Goal: Task Accomplishment & Management: Use online tool/utility

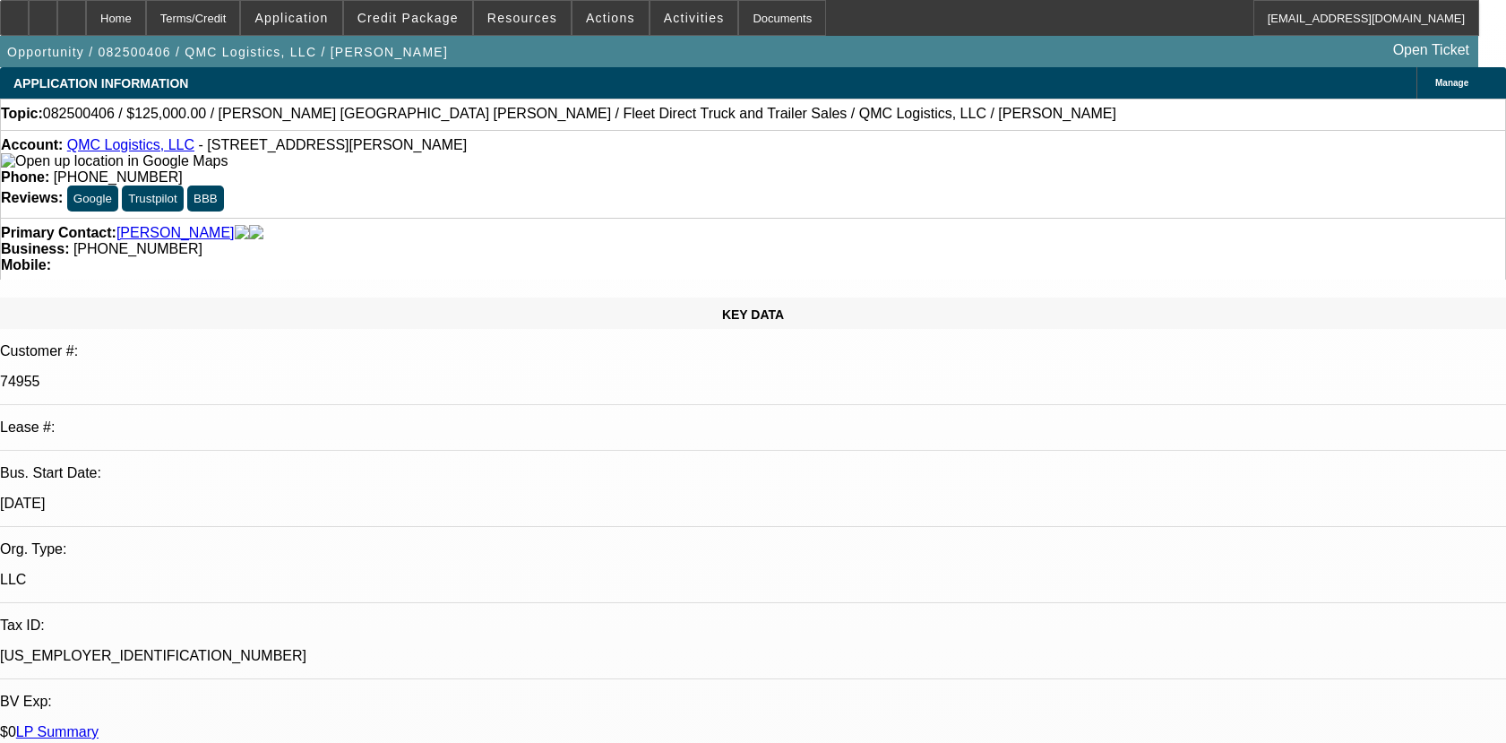
select select "0"
select select "3"
select select "0"
select select "6"
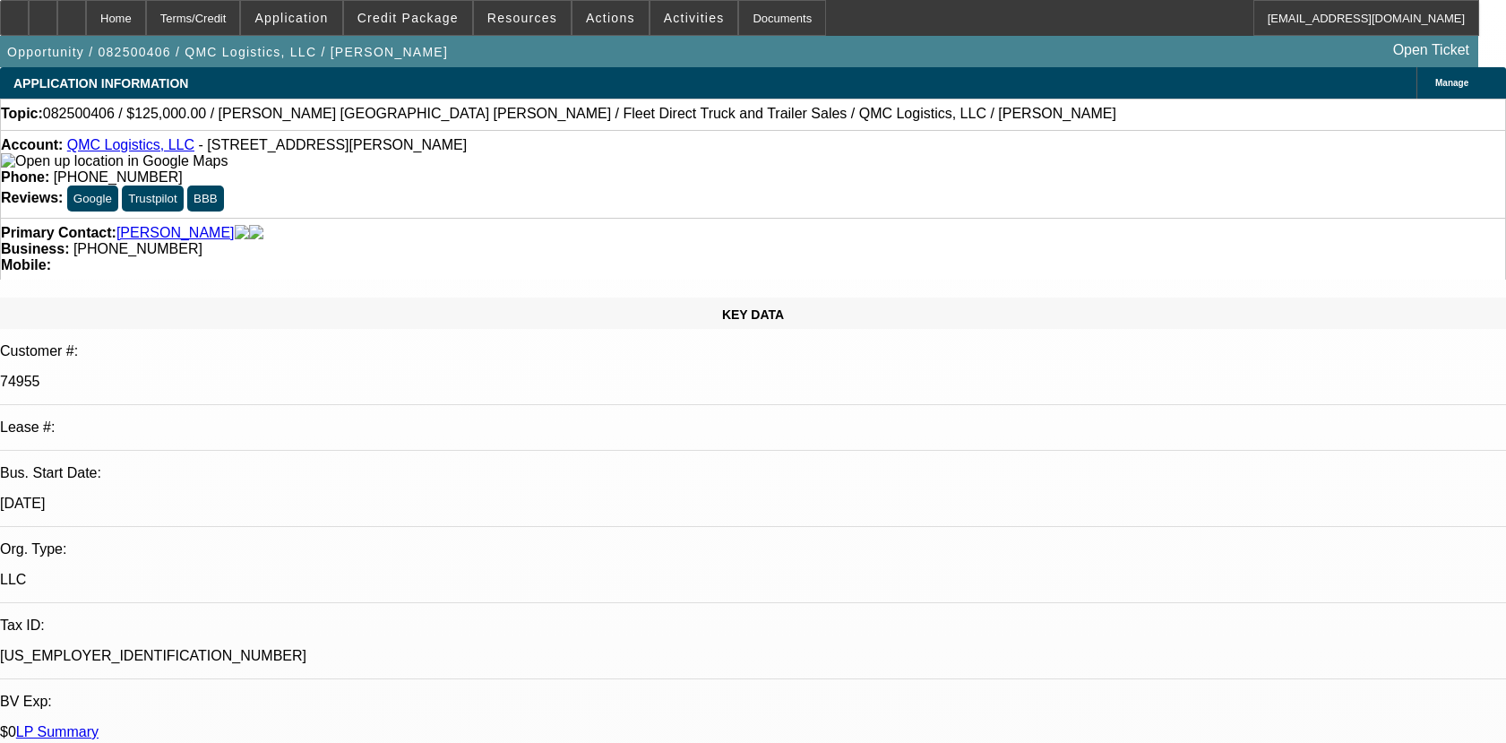
select select "0"
select select "3"
select select "0"
select select "6"
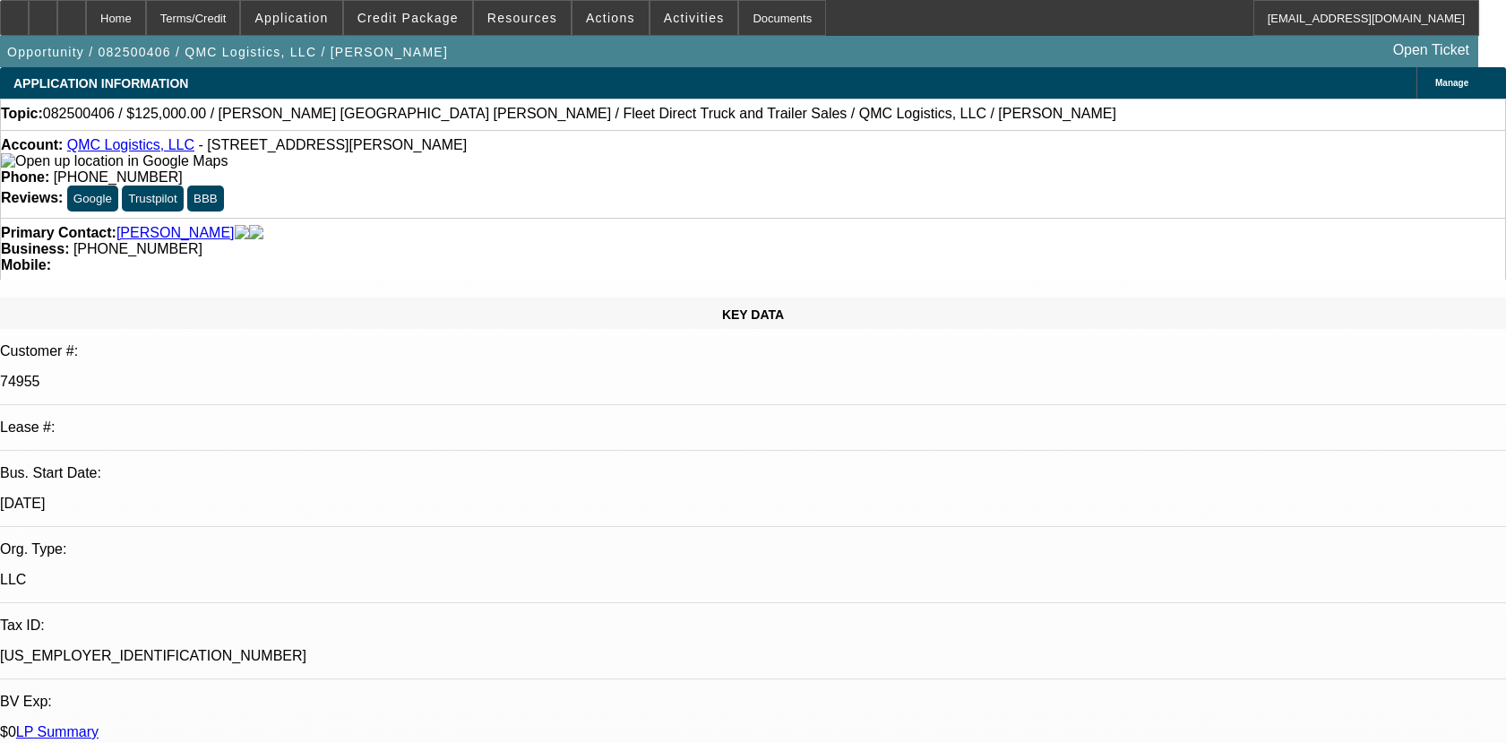
select select "0"
select select "3"
select select "0"
select select "6"
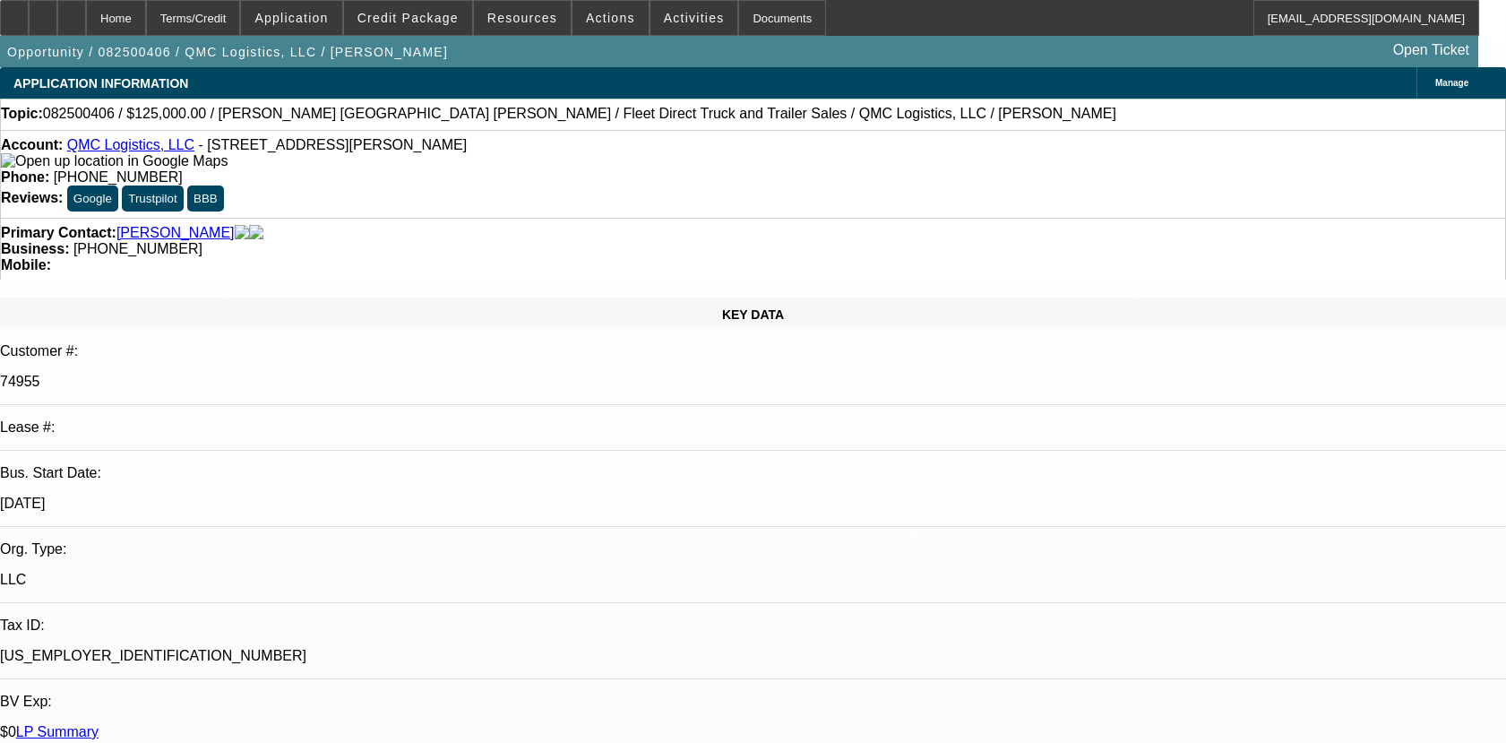
select select "0"
select select "3"
select select "0"
select select "6"
